Goal: Task Accomplishment & Management: Manage account settings

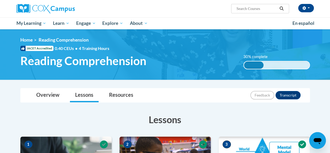
click at [220, 98] on div "Overview Lessons Resources Feedback Transcript" at bounding box center [166, 95] width 282 height 14
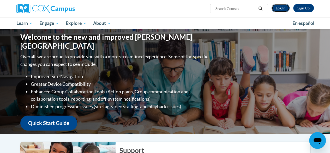
click at [279, 8] on link "Log In" at bounding box center [281, 8] width 18 height 8
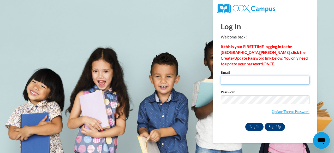
type input "brianna.baitey@gcpsk12.org"
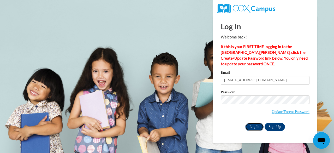
click at [252, 125] on input "Log In" at bounding box center [254, 126] width 18 height 8
